Goal: Information Seeking & Learning: Learn about a topic

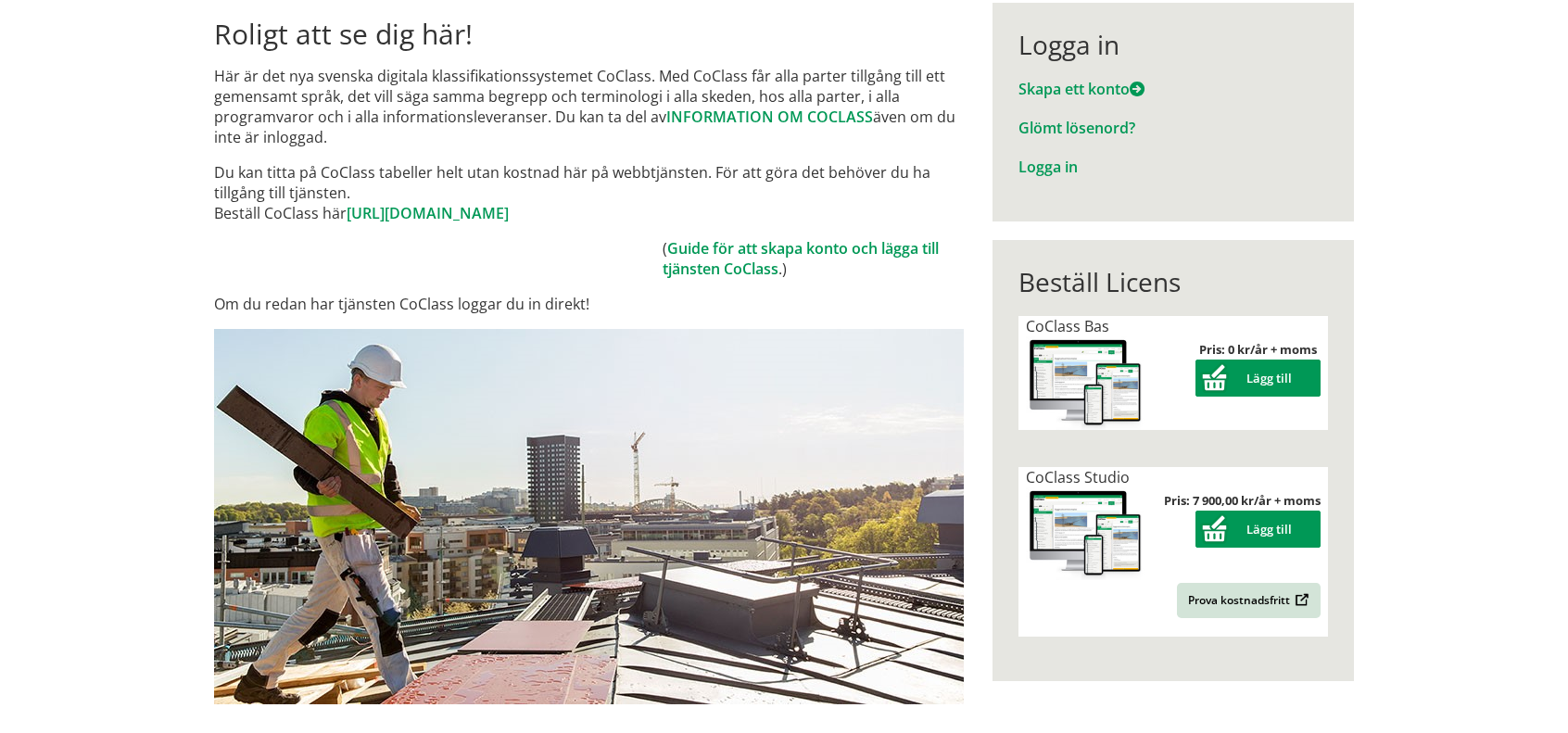
scroll to position [93, 0]
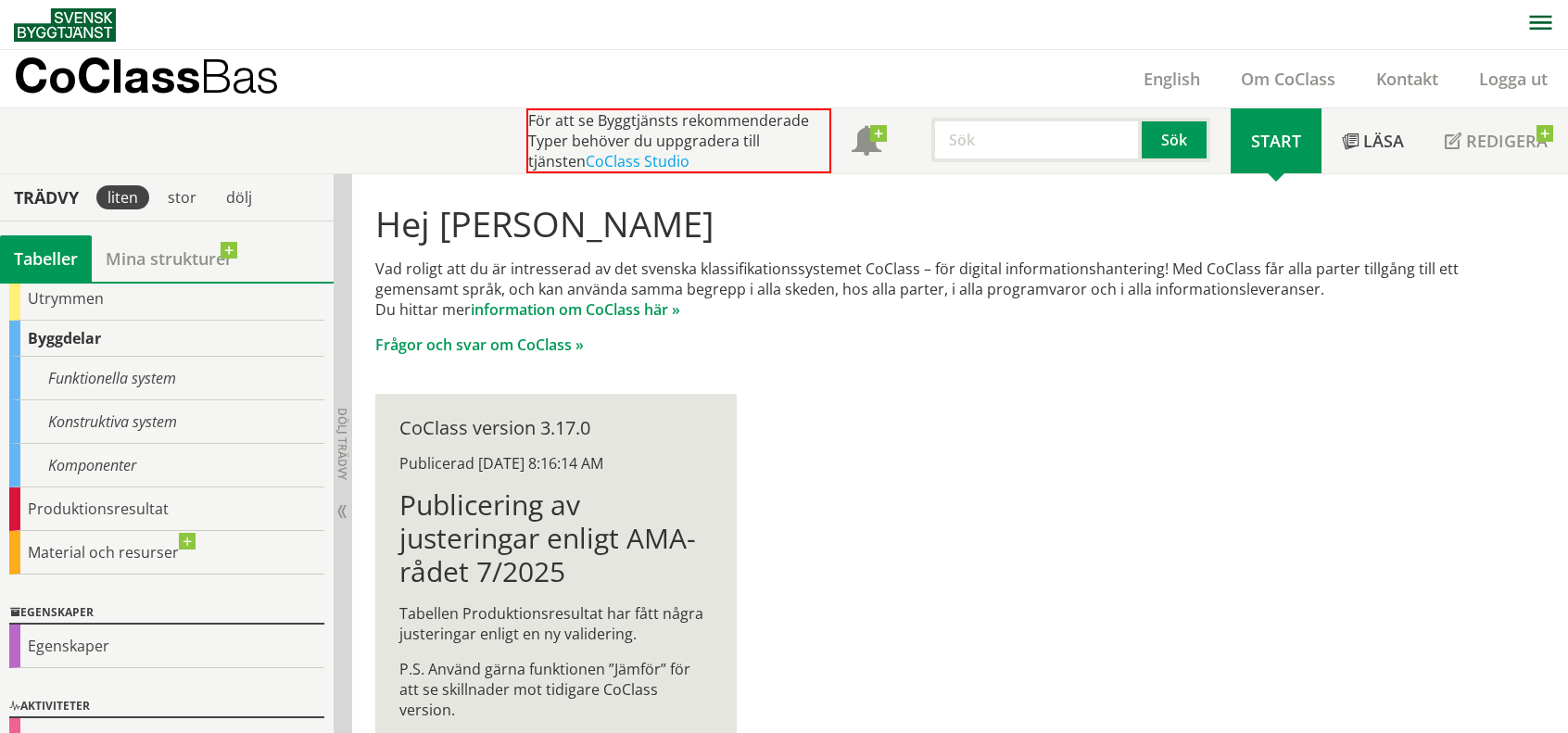
scroll to position [34, 0]
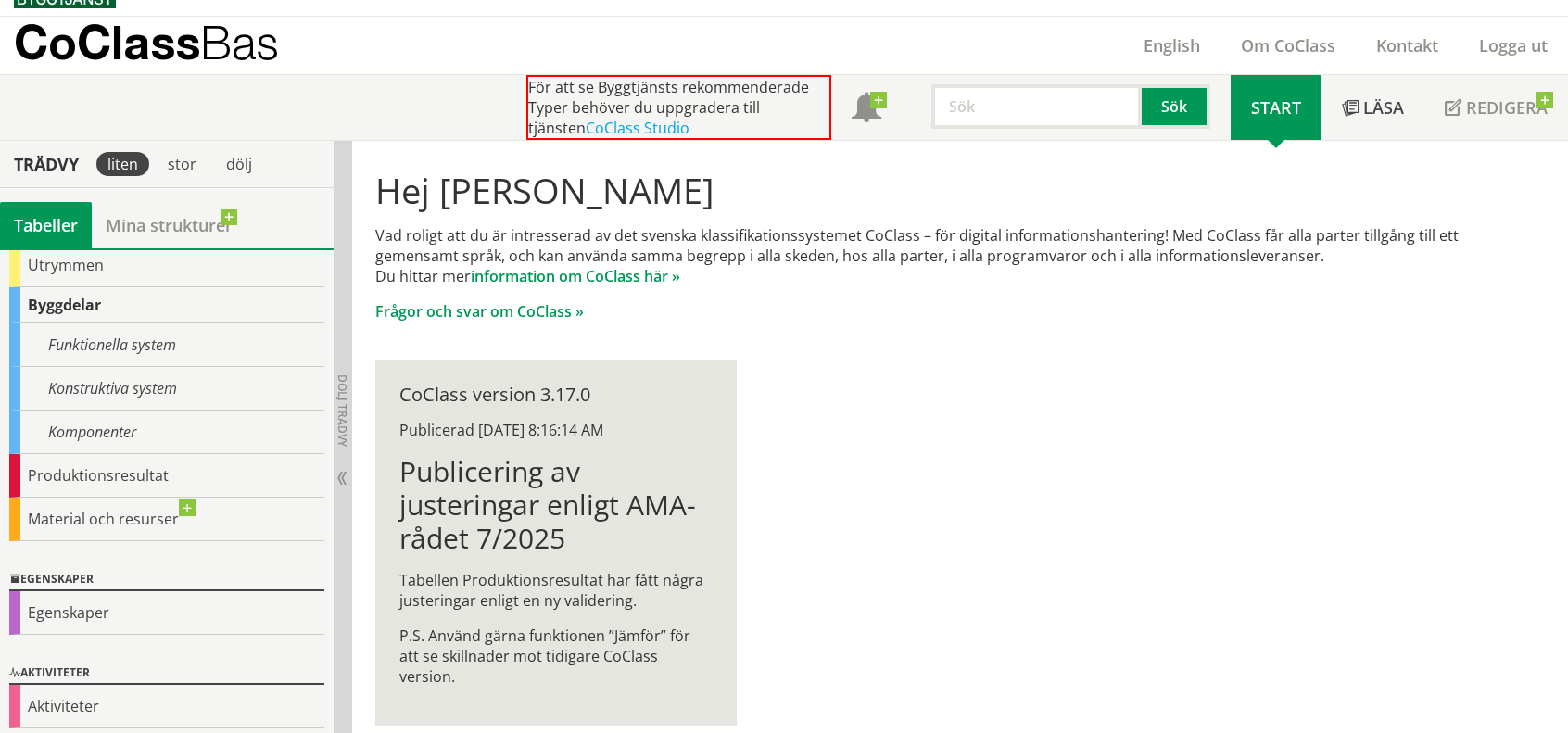
click at [70, 302] on div "Byggdelar" at bounding box center [167, 306] width 315 height 36
click at [142, 227] on link "Mina strukturer" at bounding box center [170, 225] width 155 height 46
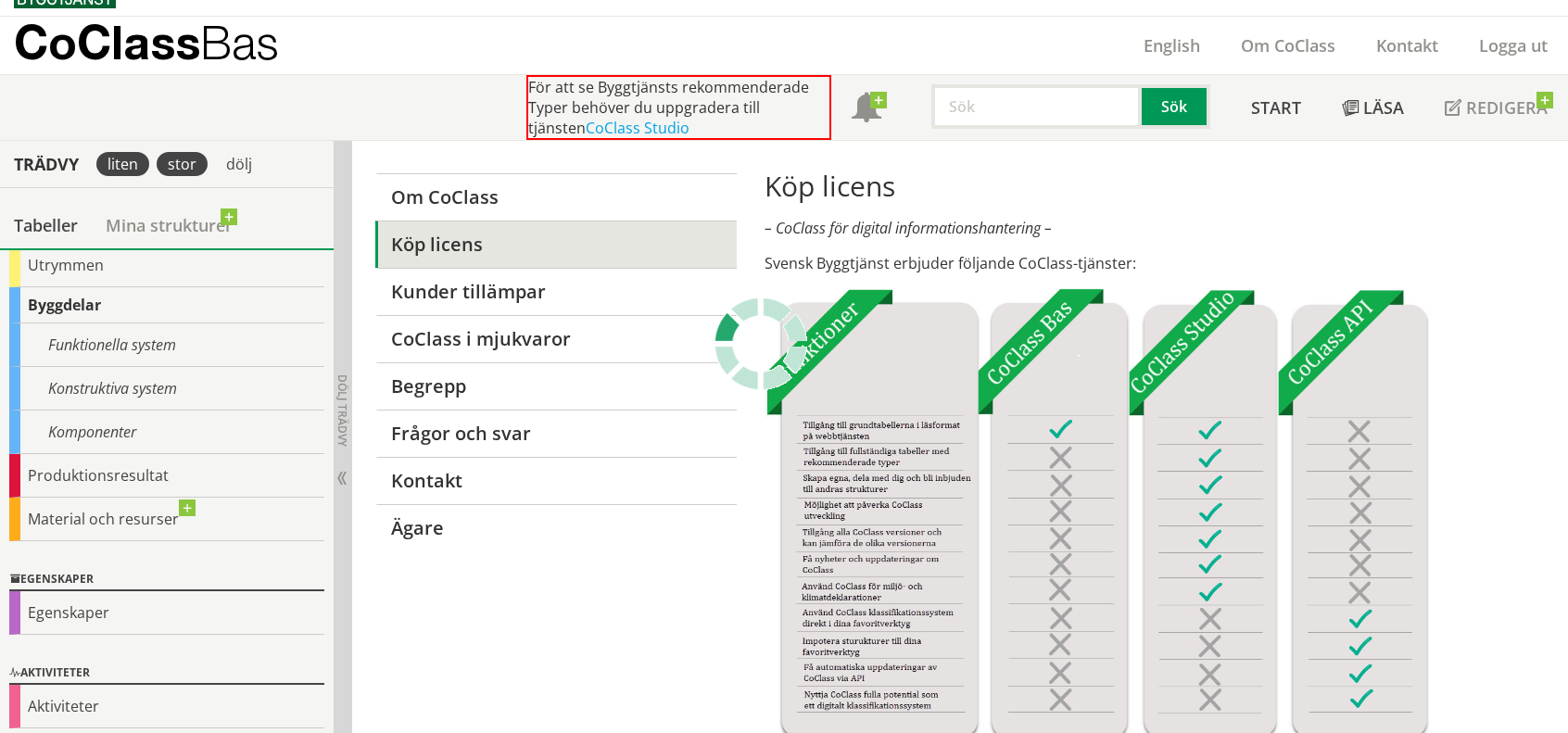
click at [193, 167] on div "stor" at bounding box center [182, 164] width 51 height 24
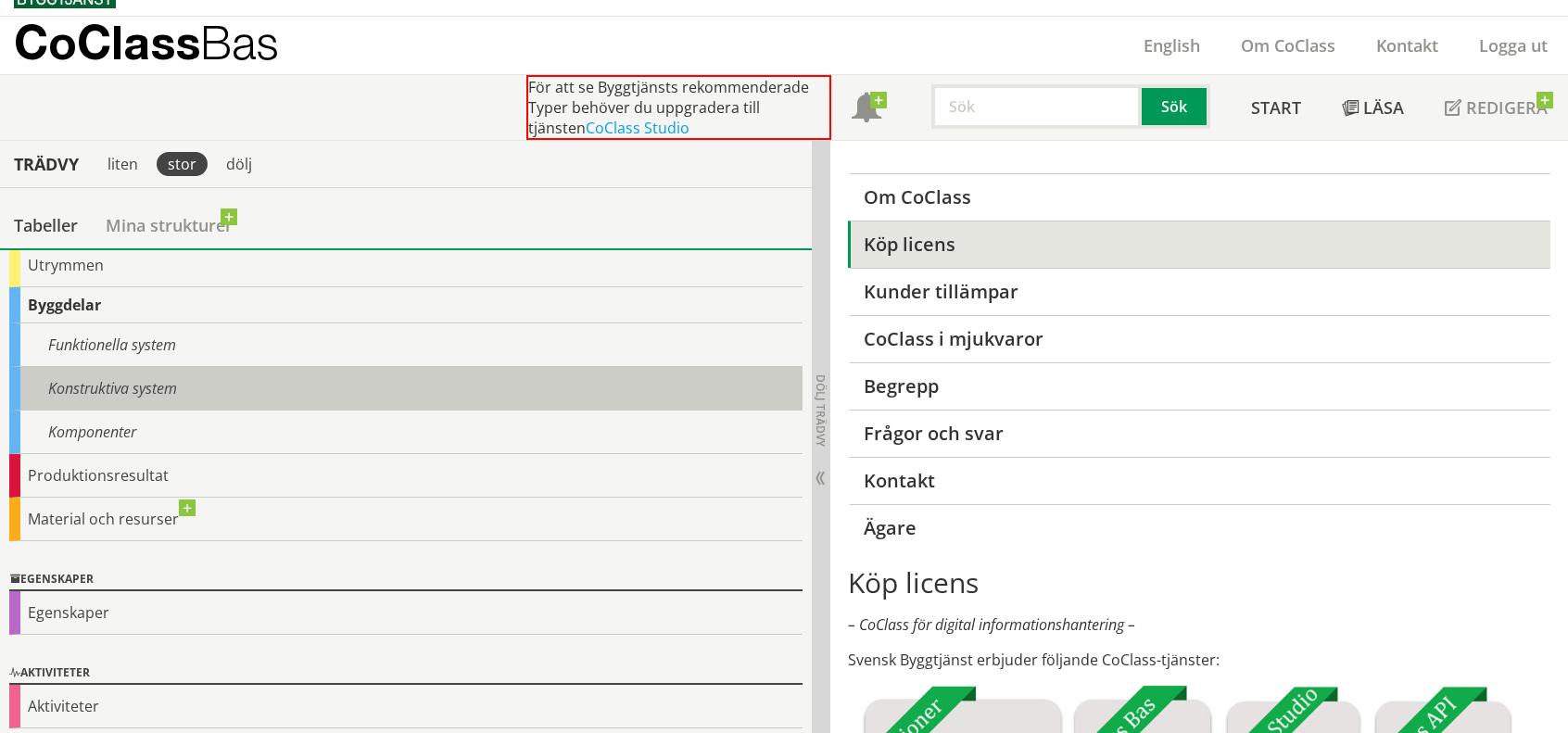
scroll to position [189, 0]
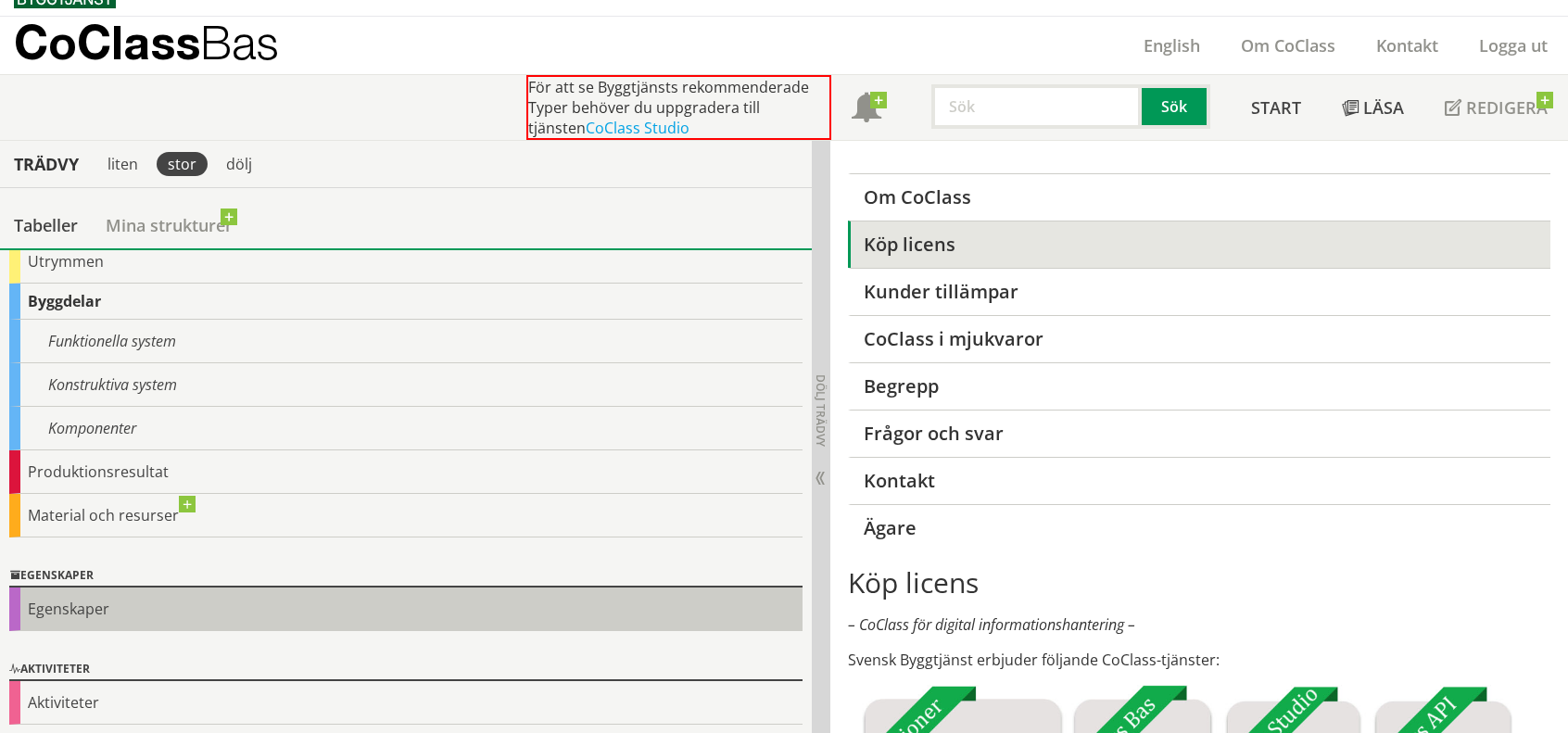
click at [91, 608] on div "Egenskaper" at bounding box center [406, 609] width 793 height 43
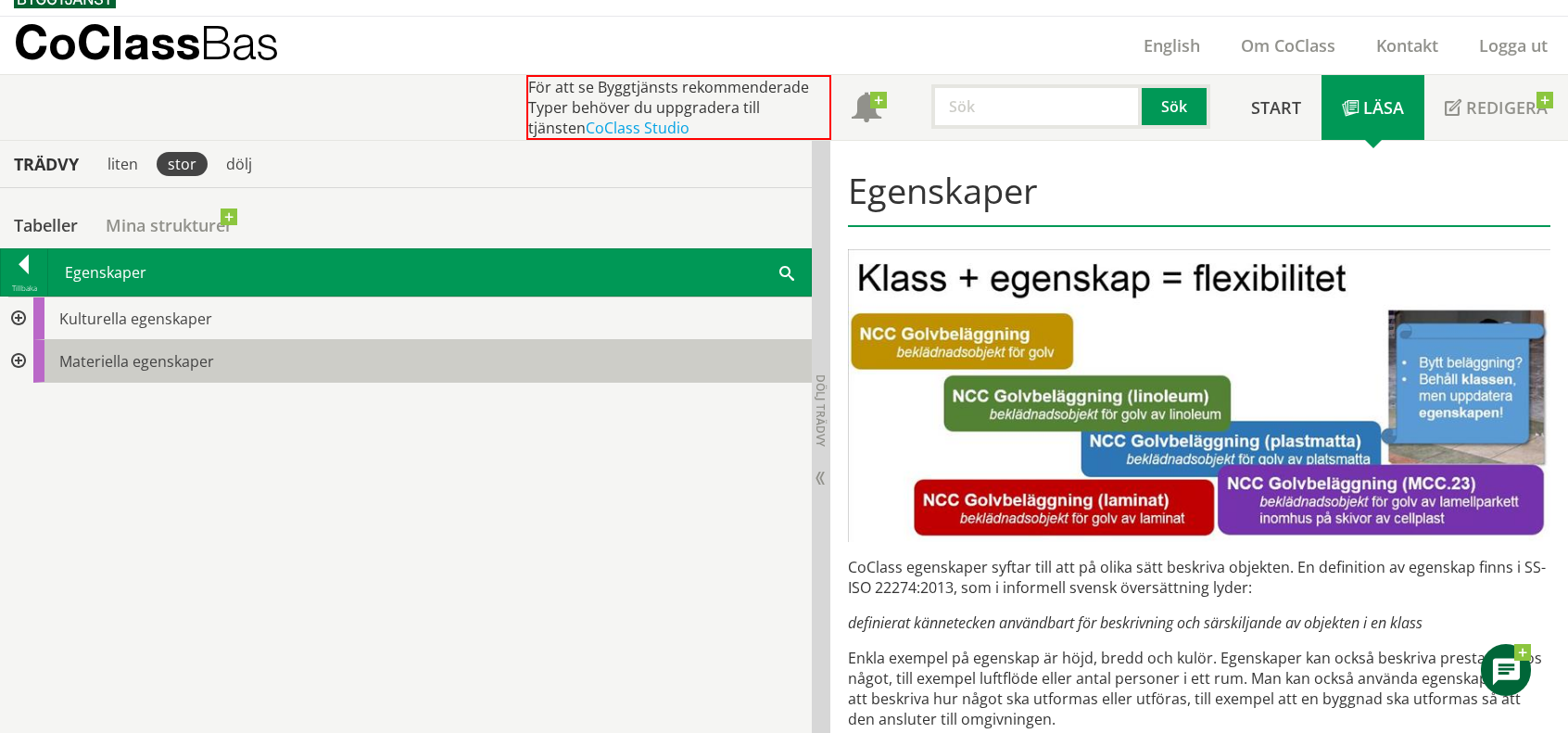
click at [276, 358] on div "Materiella egenskaper" at bounding box center [422, 361] width 779 height 43
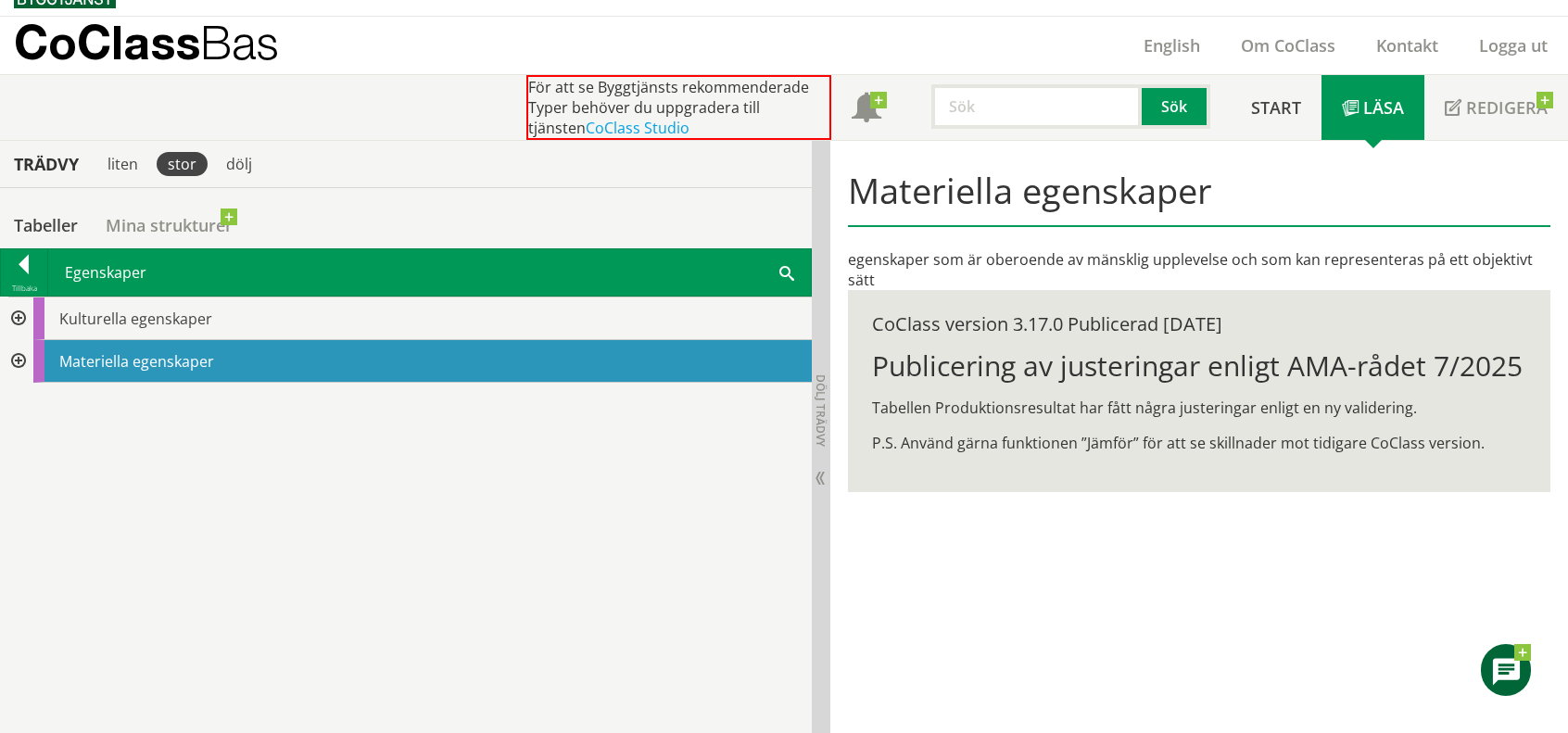
click at [13, 309] on div at bounding box center [16, 319] width 34 height 43
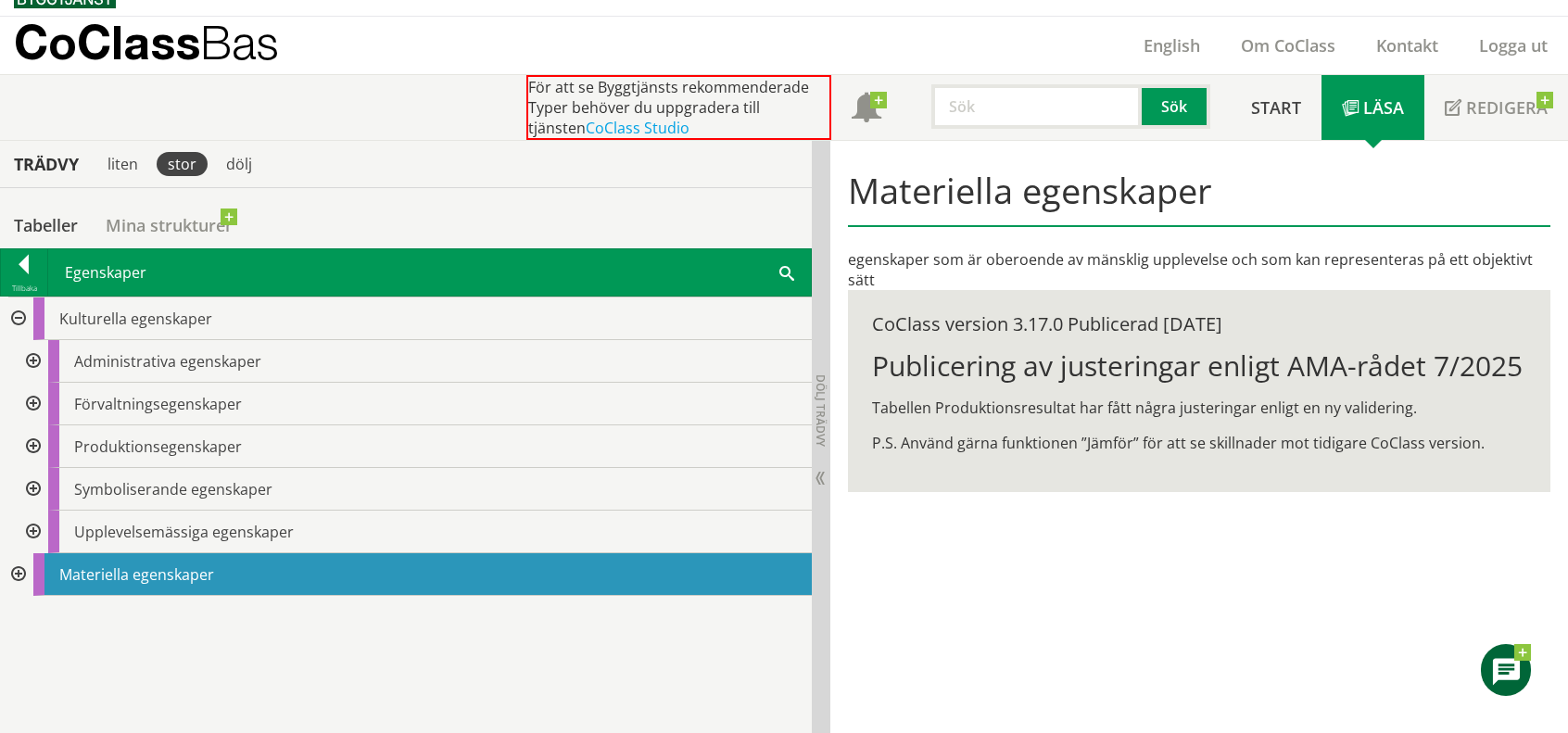
click at [37, 441] on div at bounding box center [31, 447] width 34 height 43
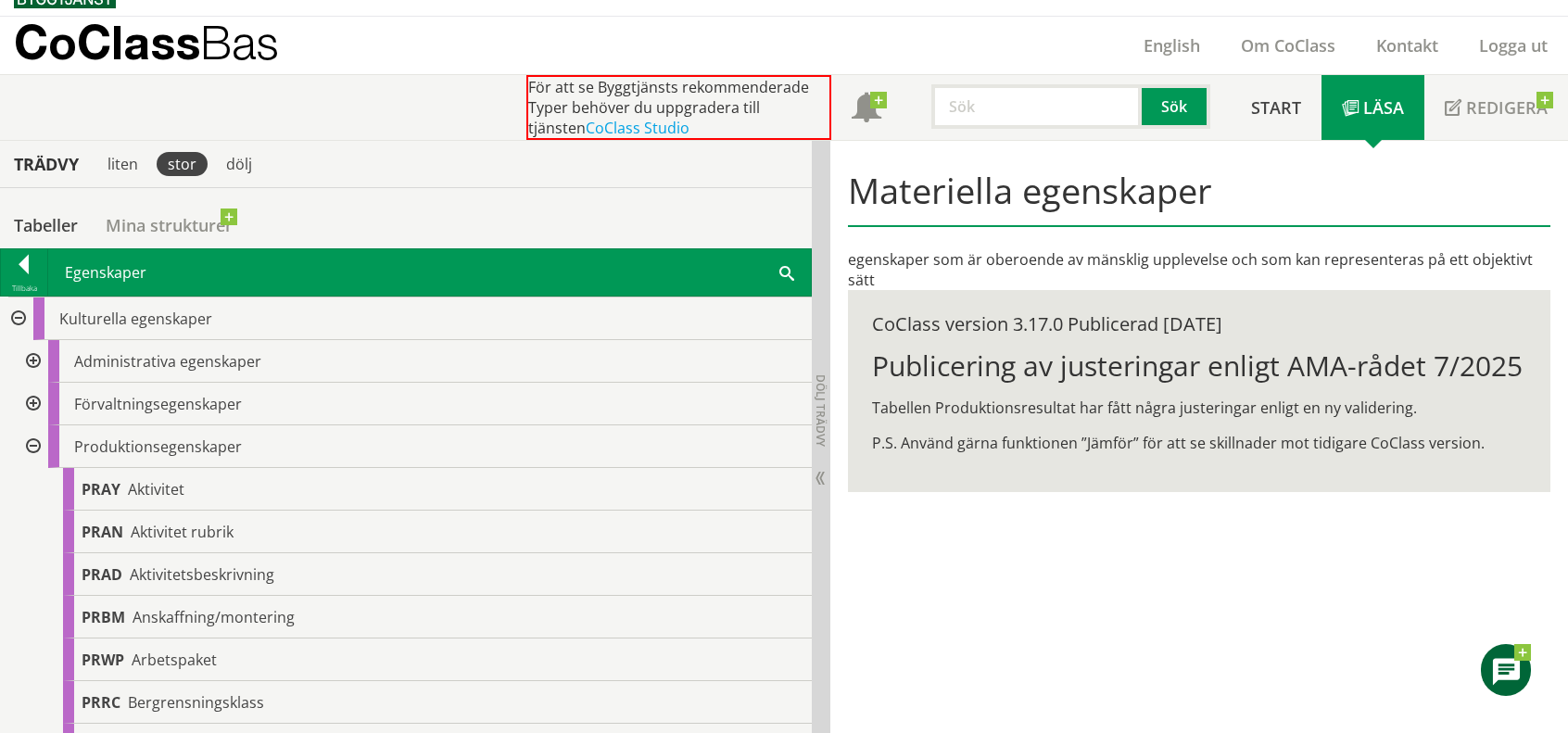
click at [35, 444] on div at bounding box center [31, 447] width 34 height 43
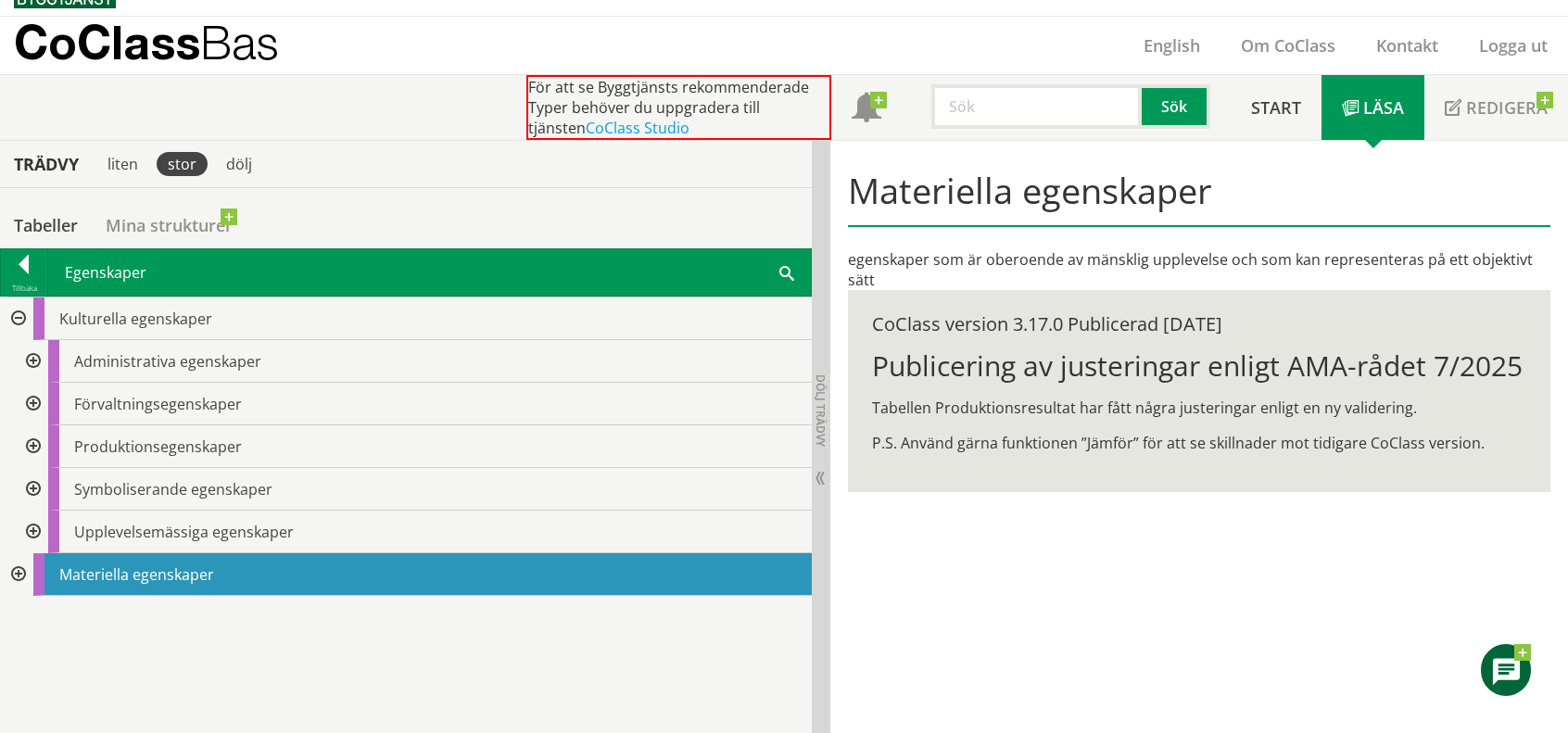
click at [34, 358] on div at bounding box center [31, 361] width 34 height 43
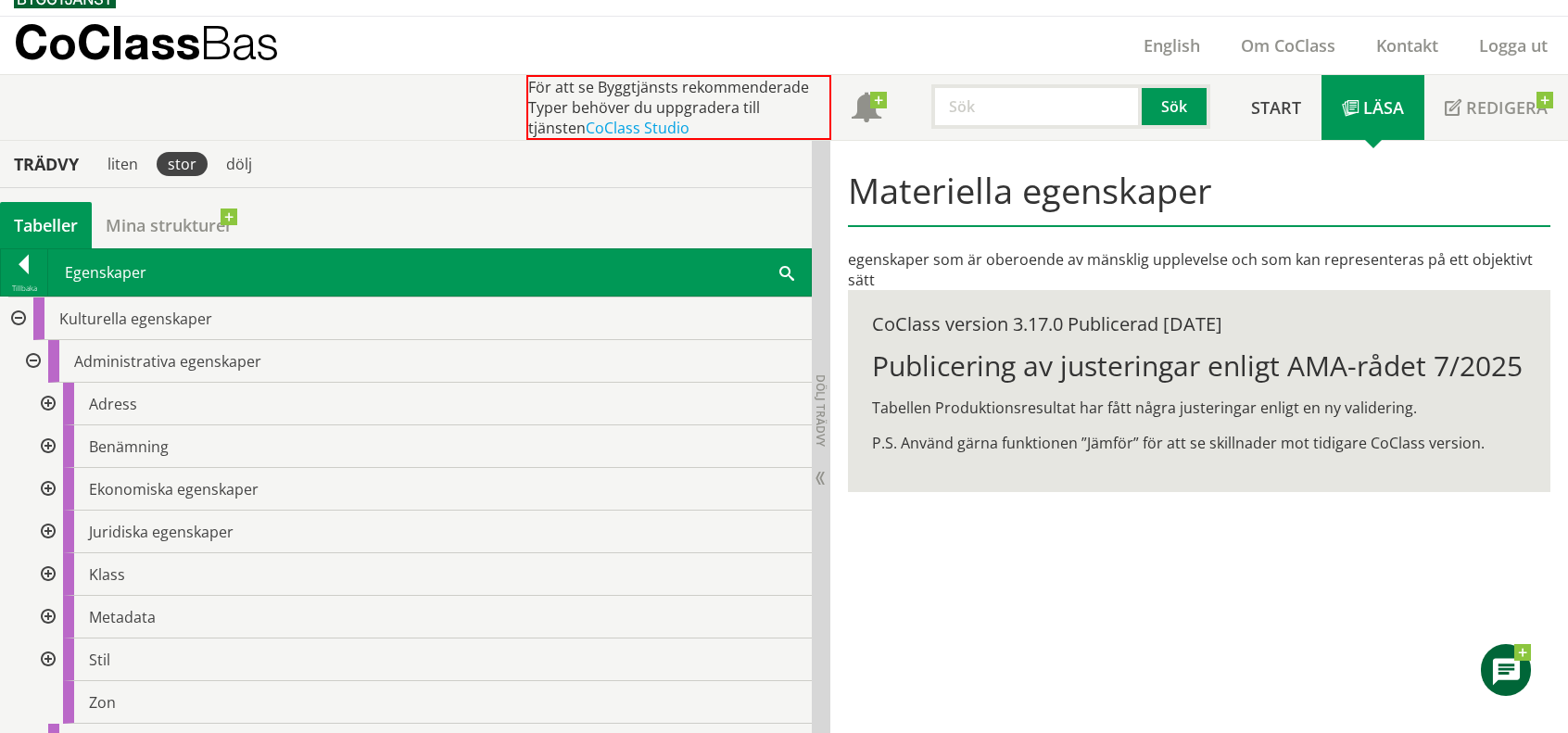
click at [43, 221] on div "Tabeller" at bounding box center [46, 225] width 92 height 46
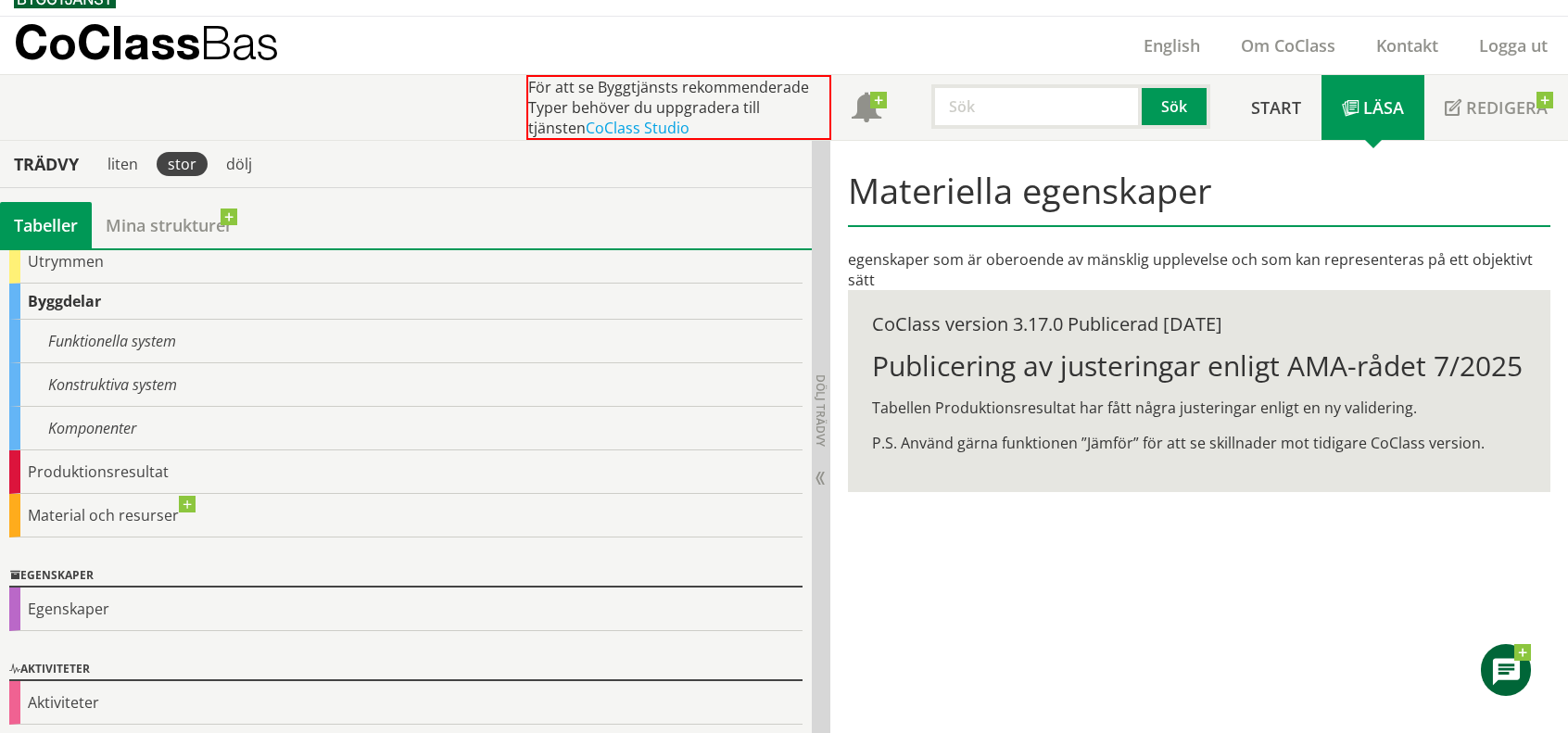
click at [69, 300] on div "Byggdelar" at bounding box center [406, 302] width 793 height 36
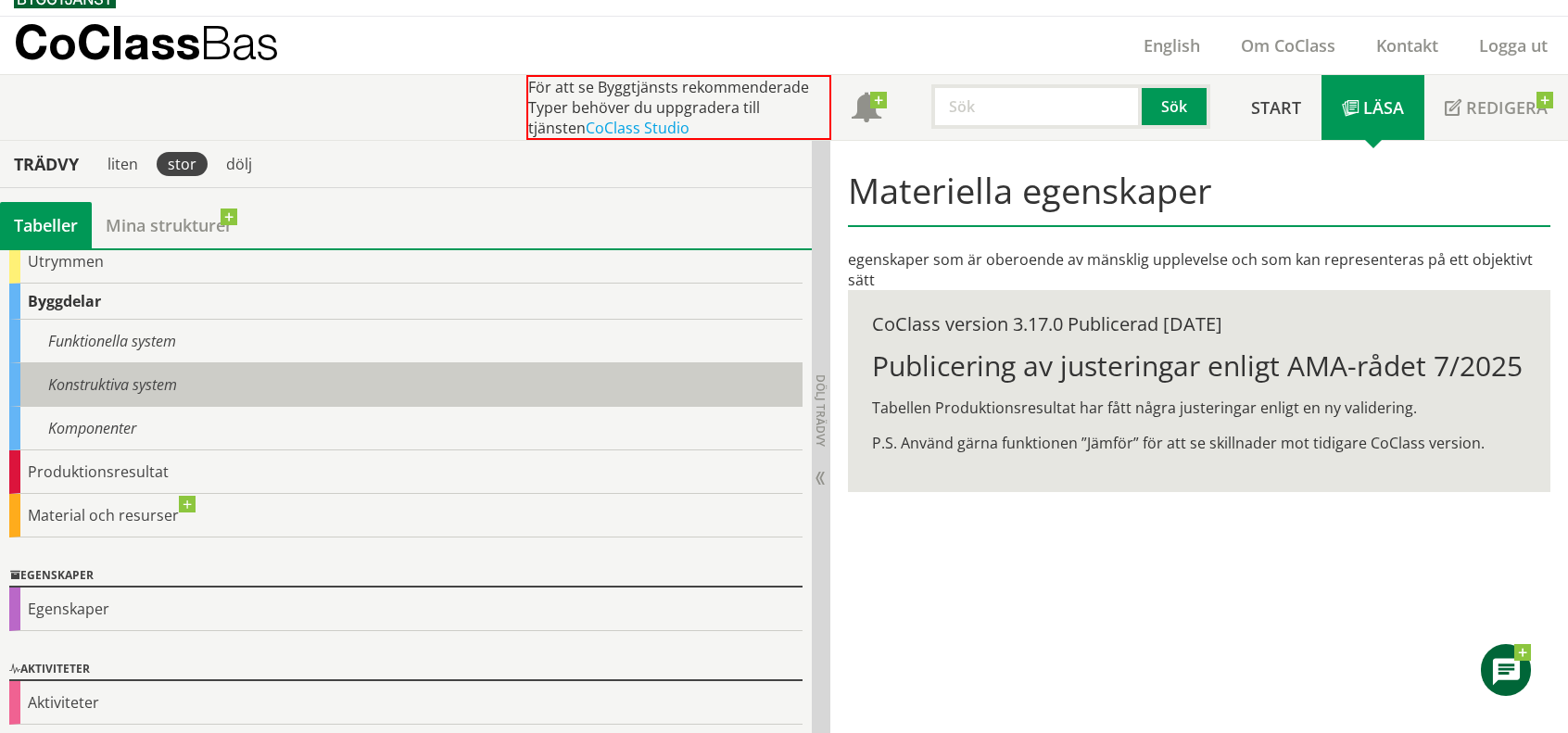
click at [141, 386] on div "Konstruktiva system" at bounding box center [406, 384] width 793 height 43
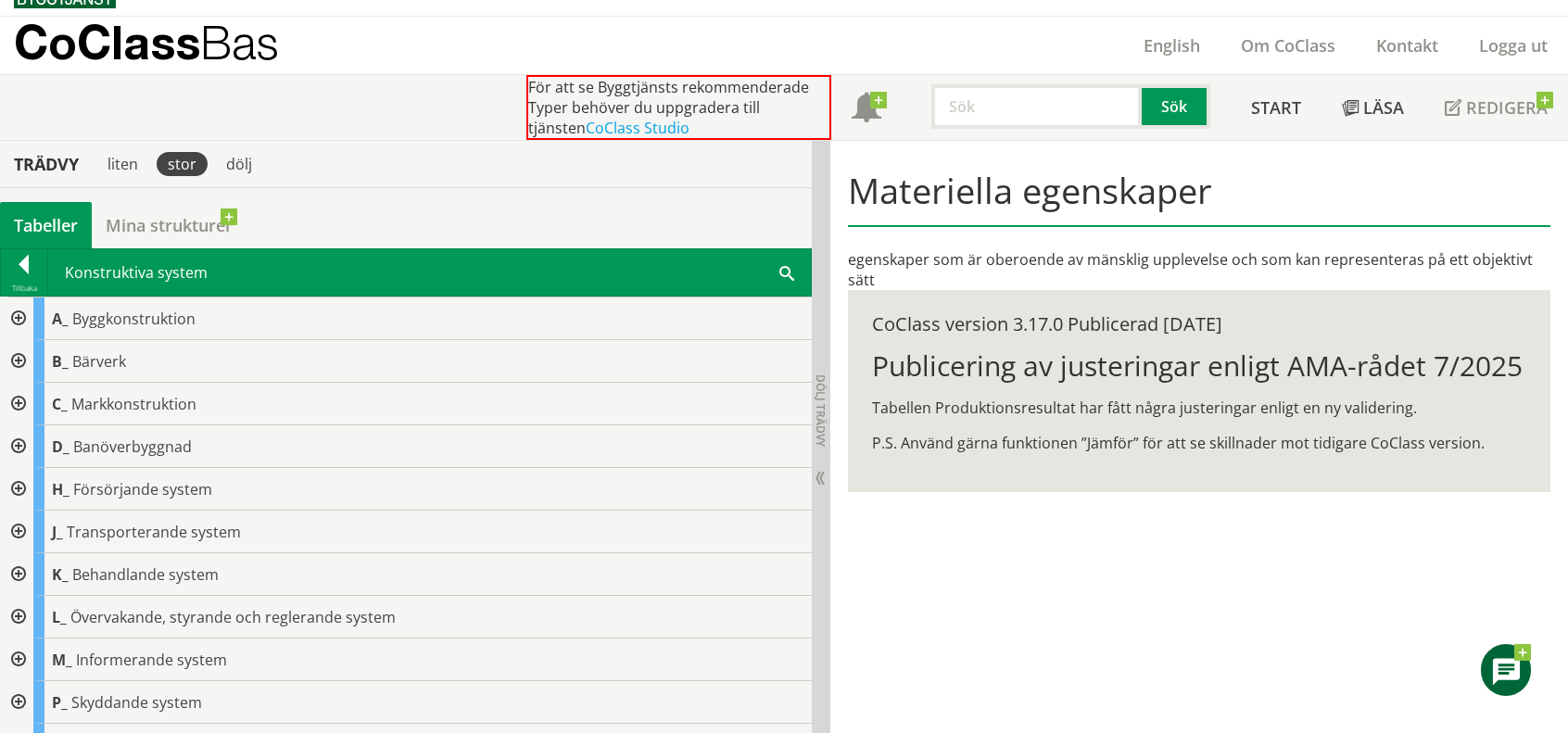
click at [222, 383] on div "C_ Markkonstruktion" at bounding box center [422, 404] width 779 height 43
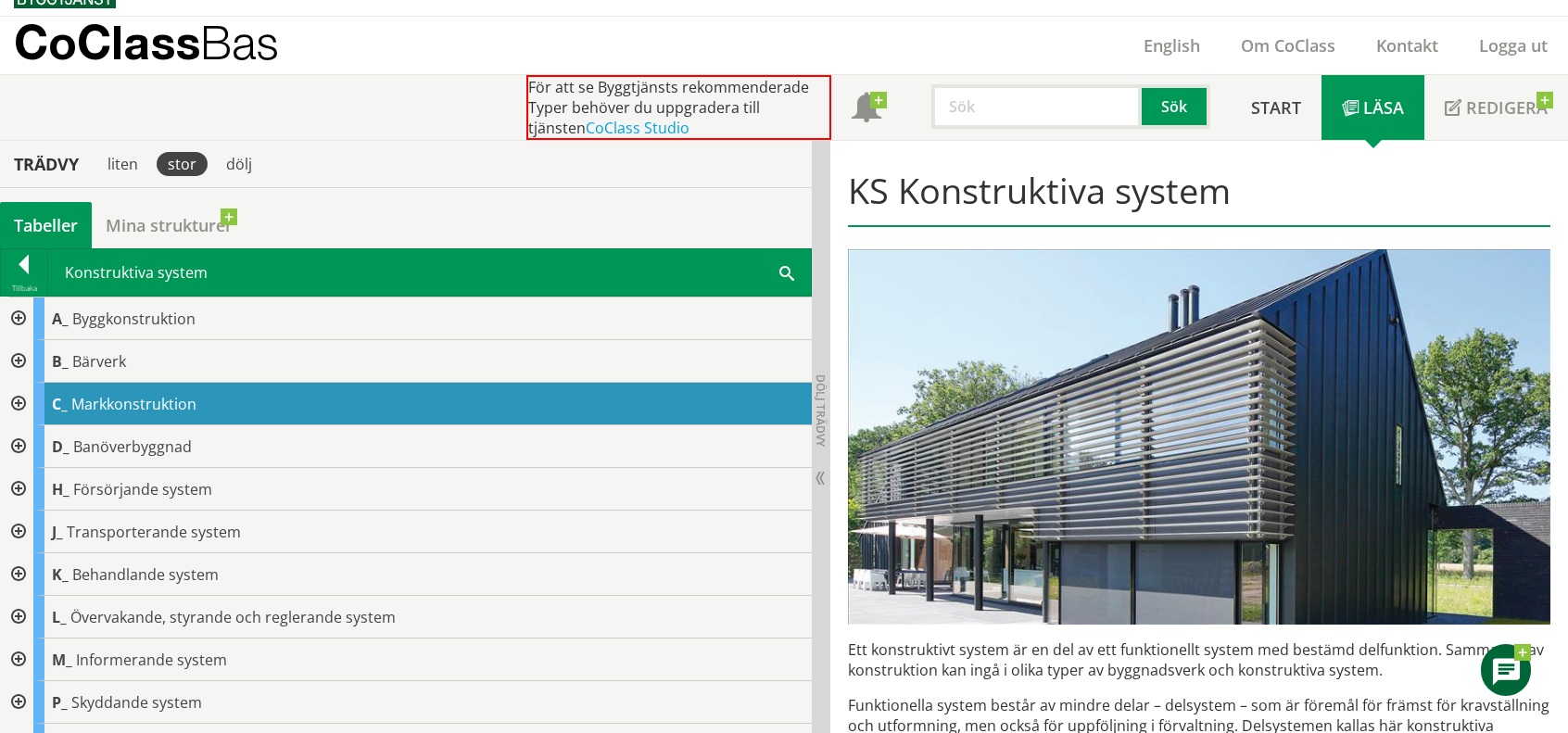
click at [12, 354] on div at bounding box center [16, 361] width 34 height 43
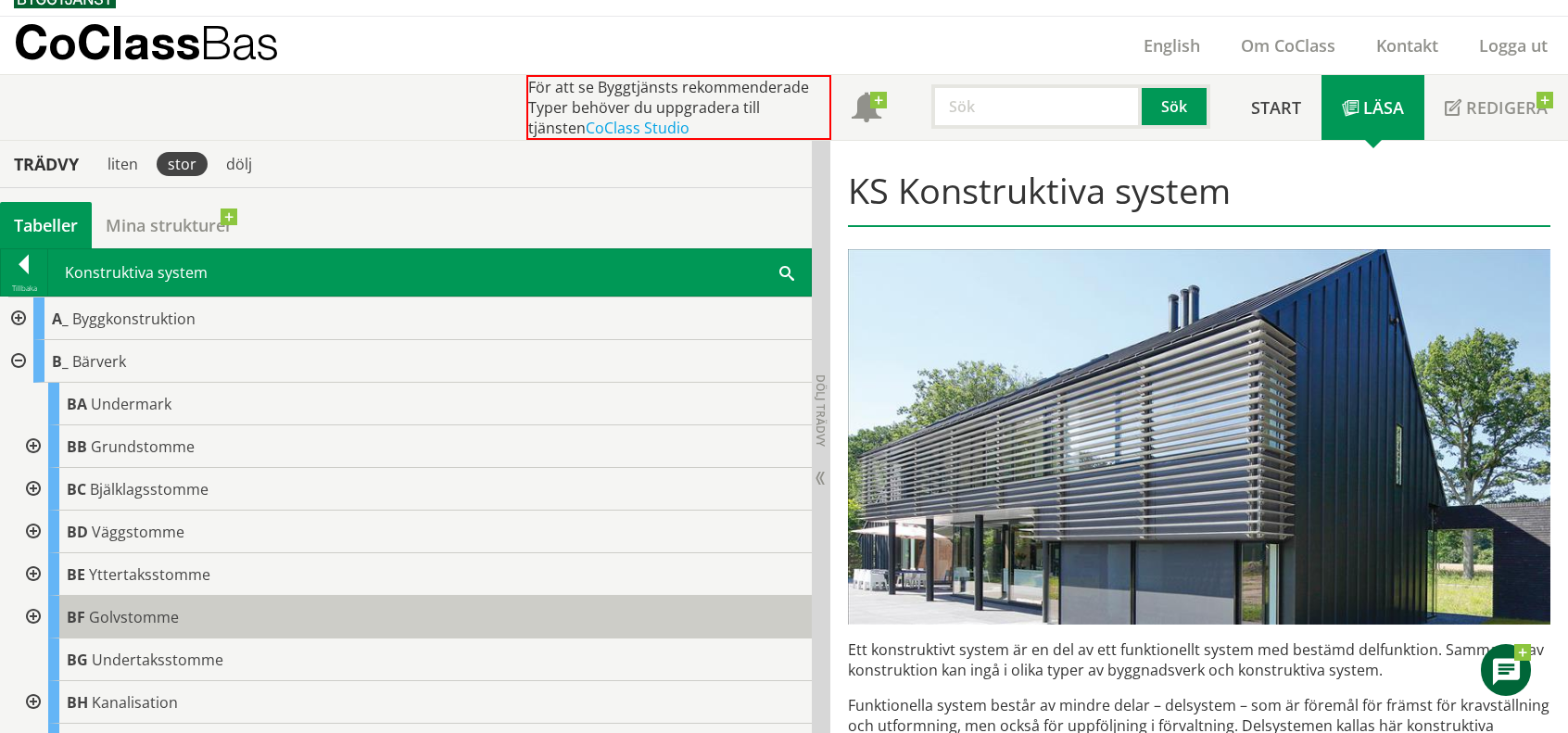
click at [137, 615] on span "Golvstomme" at bounding box center [134, 617] width 90 height 20
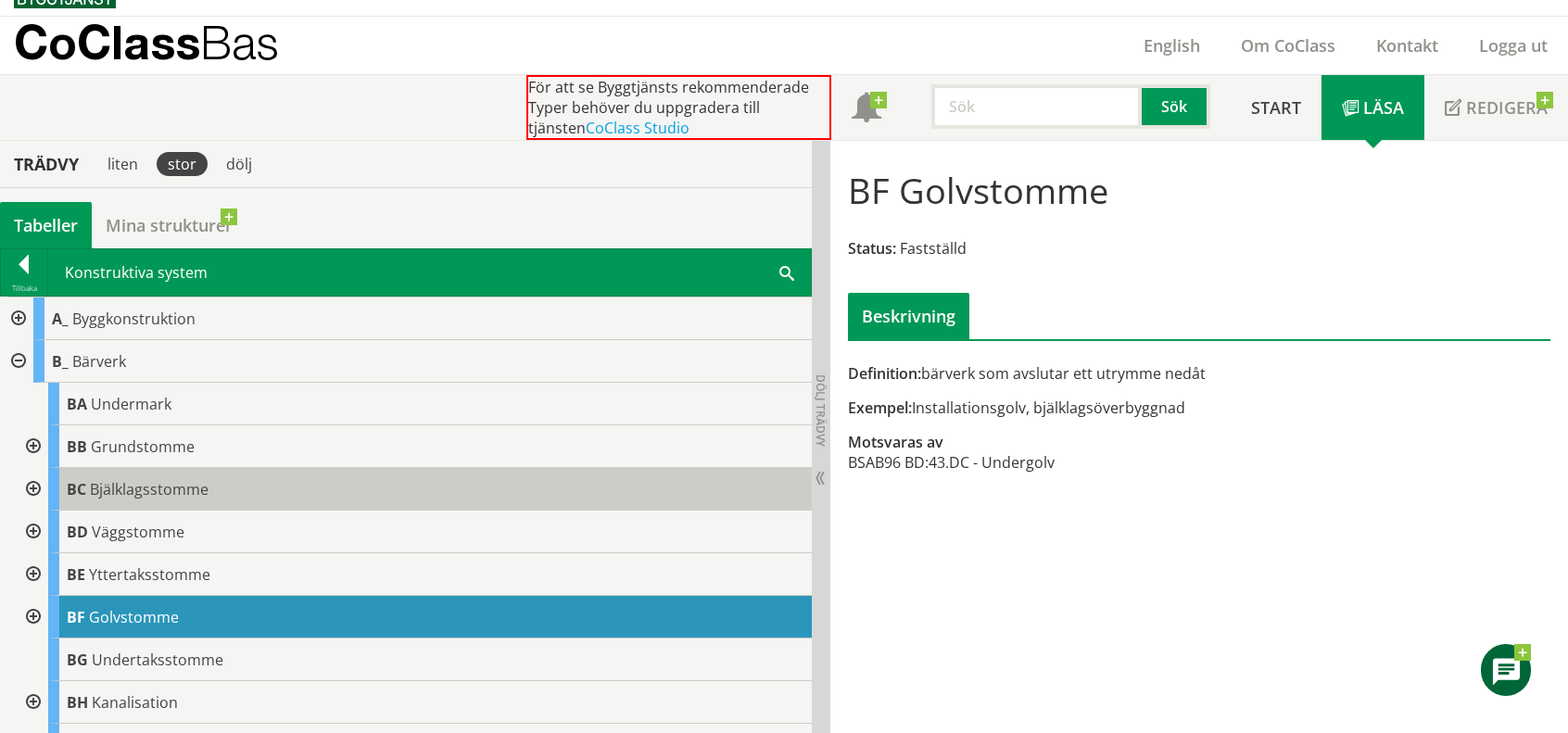
click at [196, 485] on span "Bjälklagsstomme" at bounding box center [149, 489] width 119 height 20
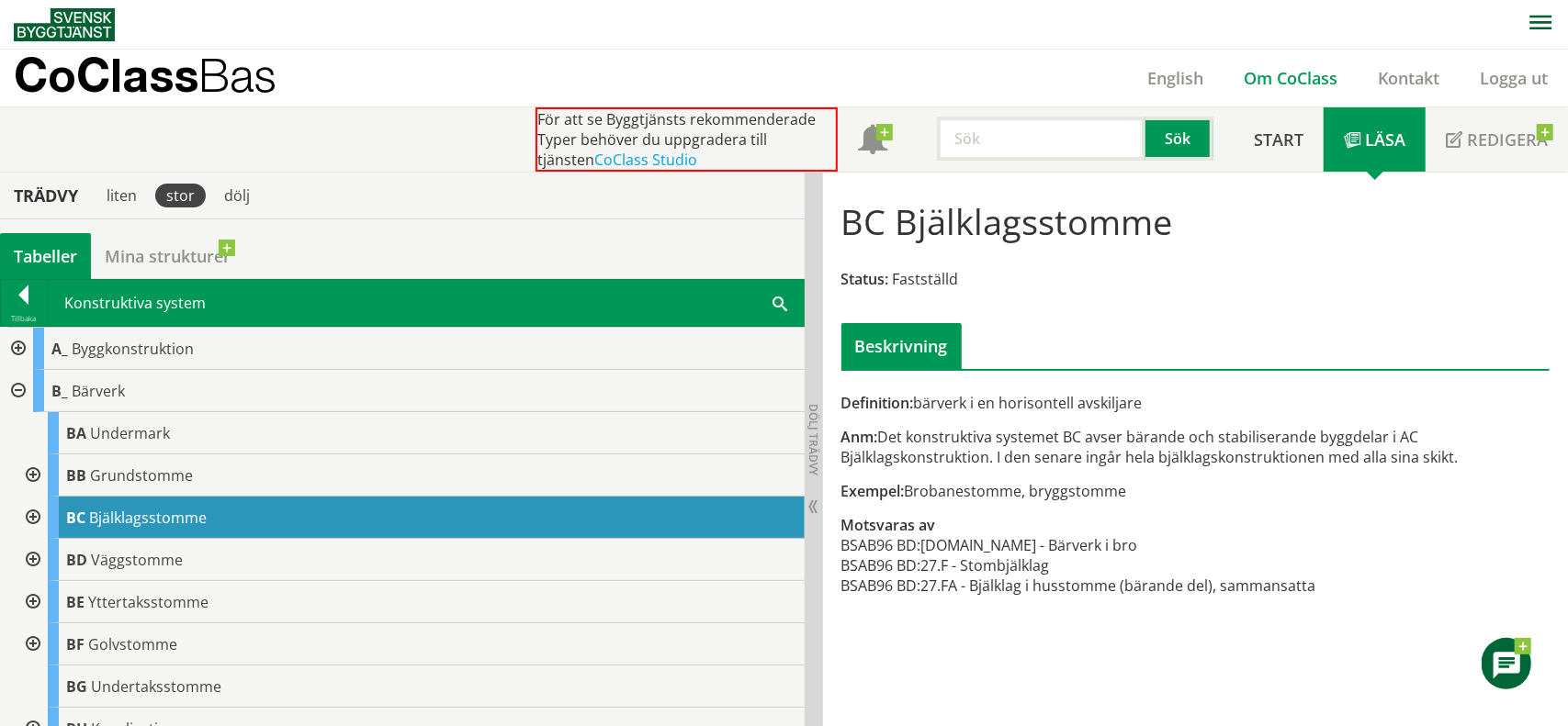
click at [1273, 78] on link "Om CoClass" at bounding box center [1290, 78] width 134 height 22
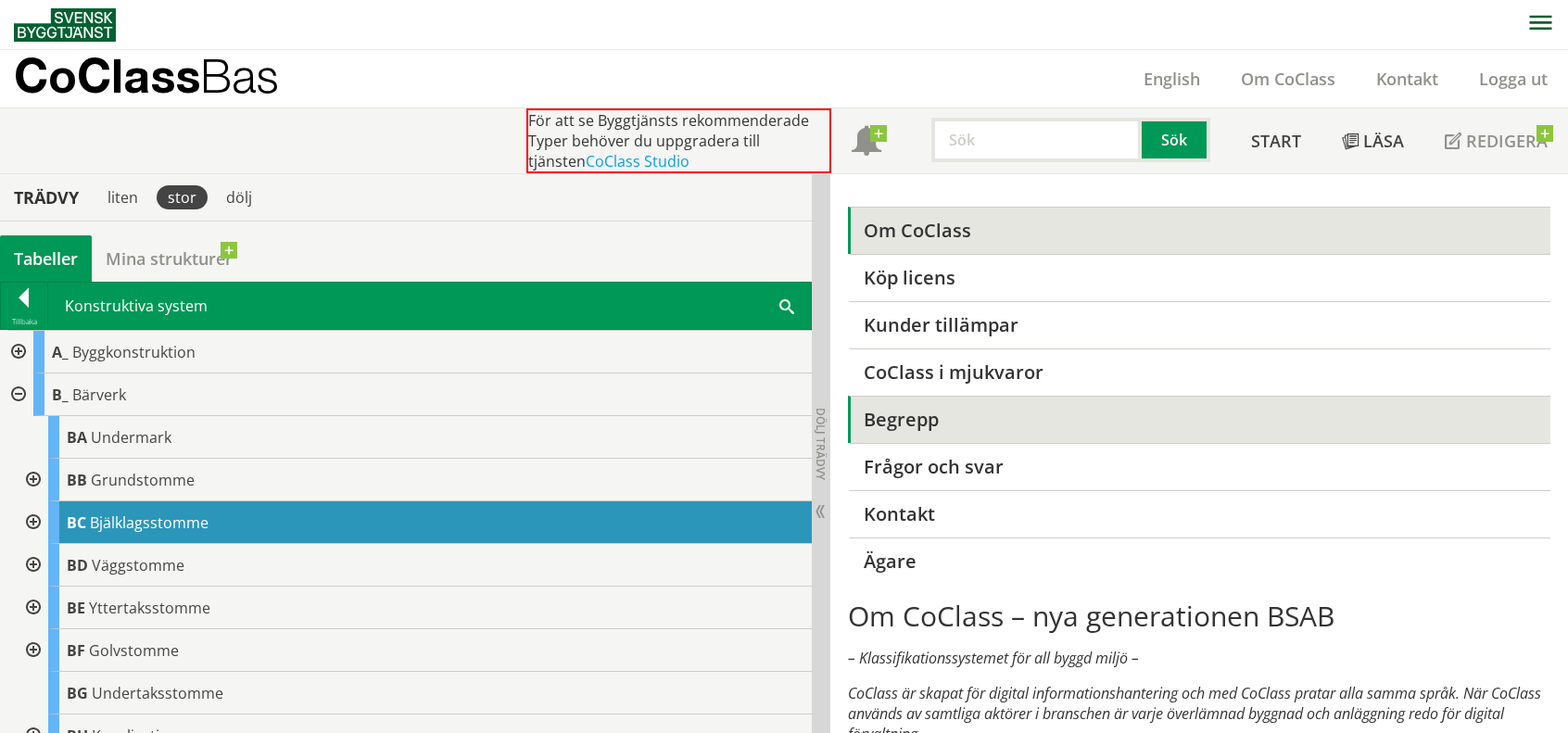
click at [1021, 414] on link "Begrepp" at bounding box center [1198, 419] width 702 height 47
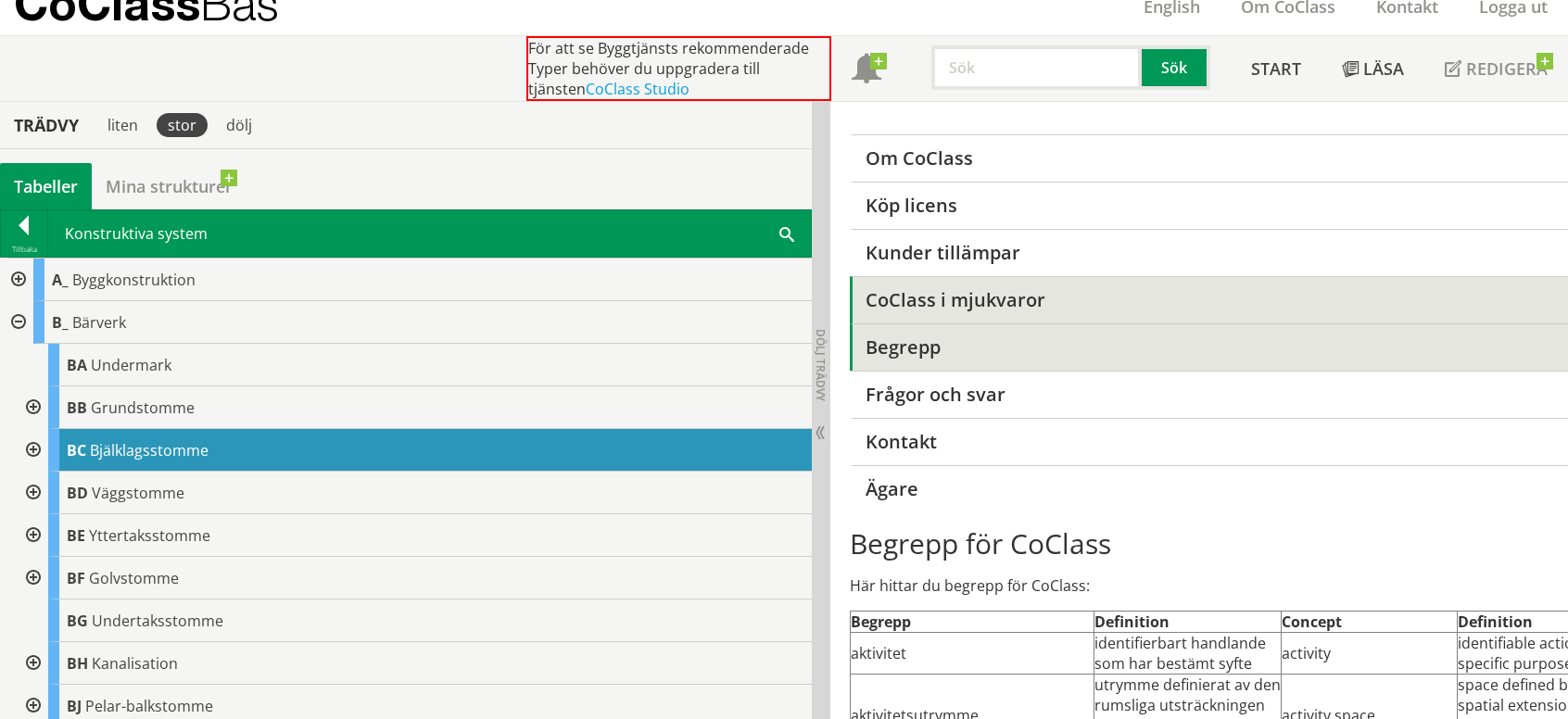
scroll to position [186, 0]
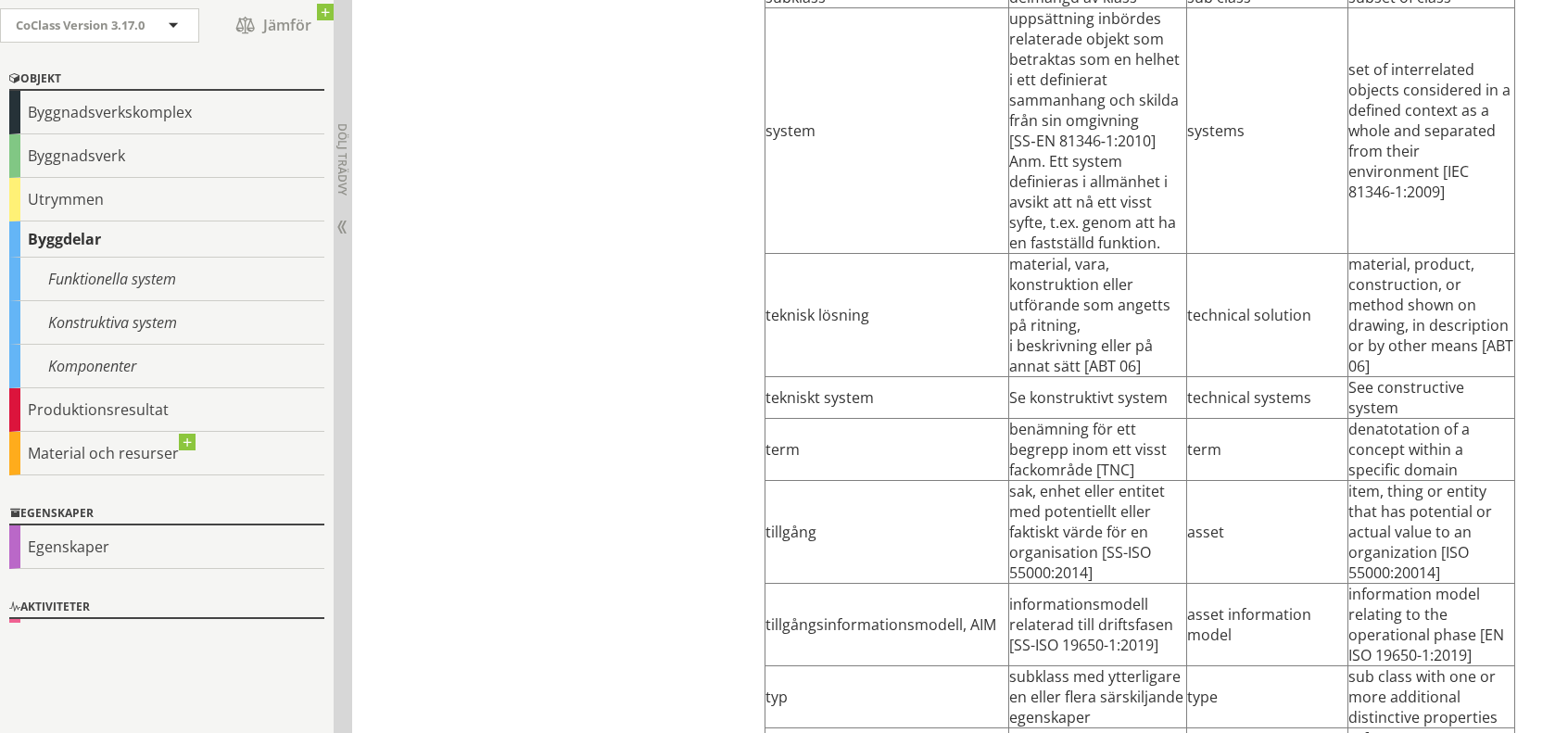
scroll to position [7798, 0]
